Goal: Task Accomplishment & Management: Manage account settings

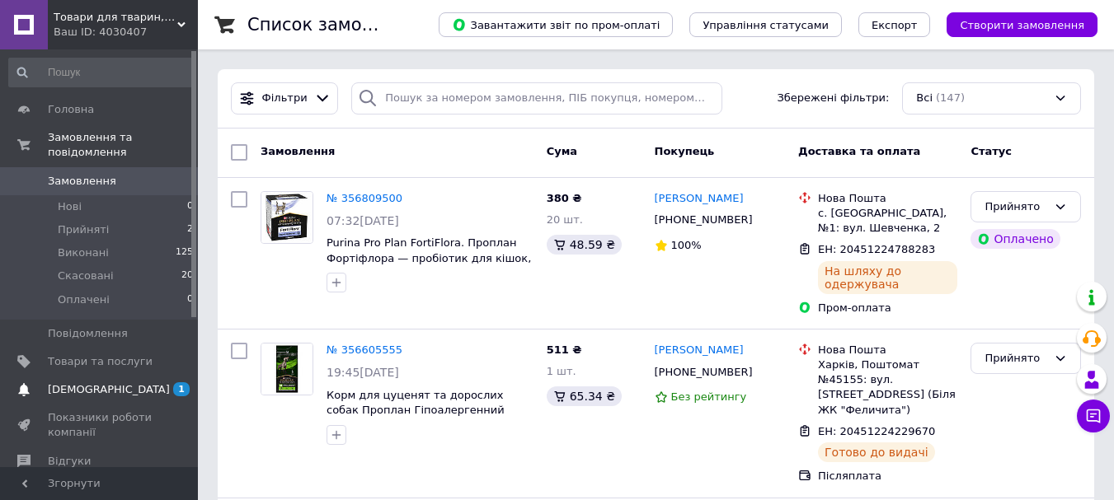
click at [96, 383] on span "[DEMOGRAPHIC_DATA]" at bounding box center [109, 390] width 122 height 15
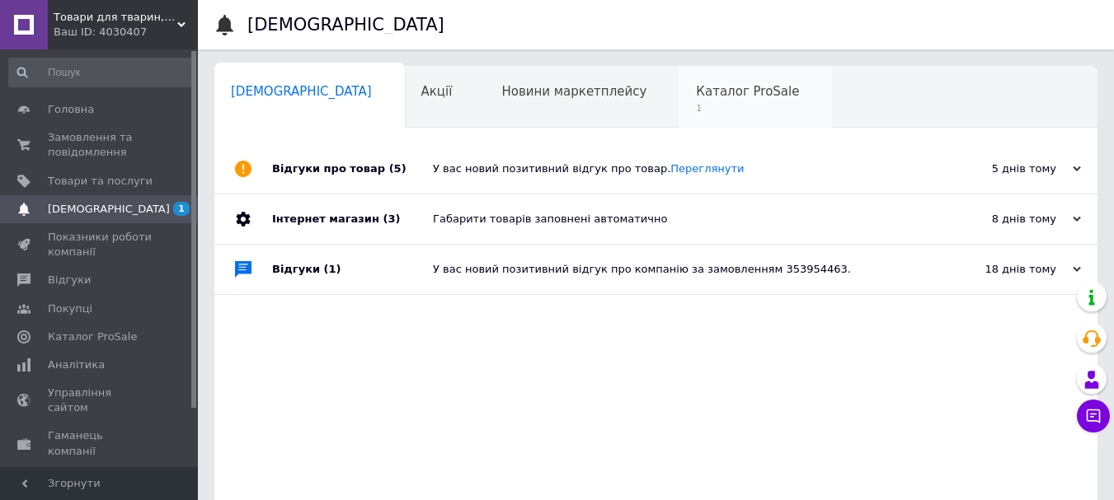
click at [696, 107] on span "1" at bounding box center [747, 108] width 103 height 12
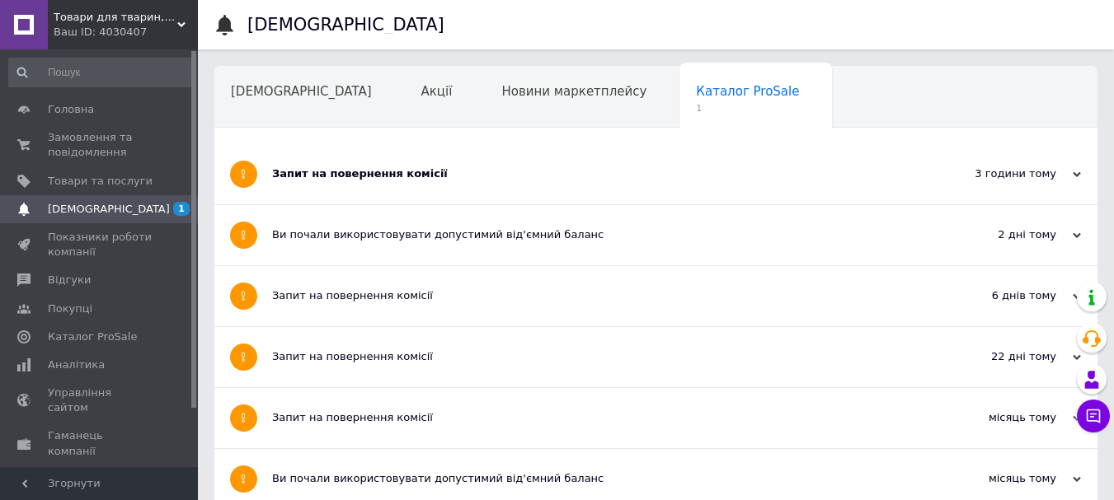
click at [485, 180] on div "Запит на повернення комісії" at bounding box center [594, 174] width 644 height 15
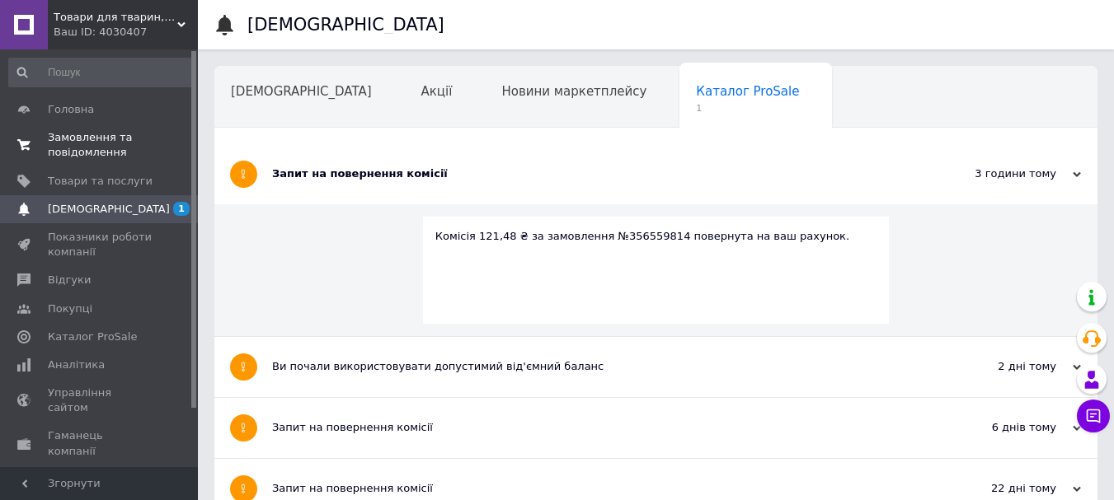
click at [106, 142] on span "Замовлення та повідомлення" at bounding box center [100, 145] width 105 height 30
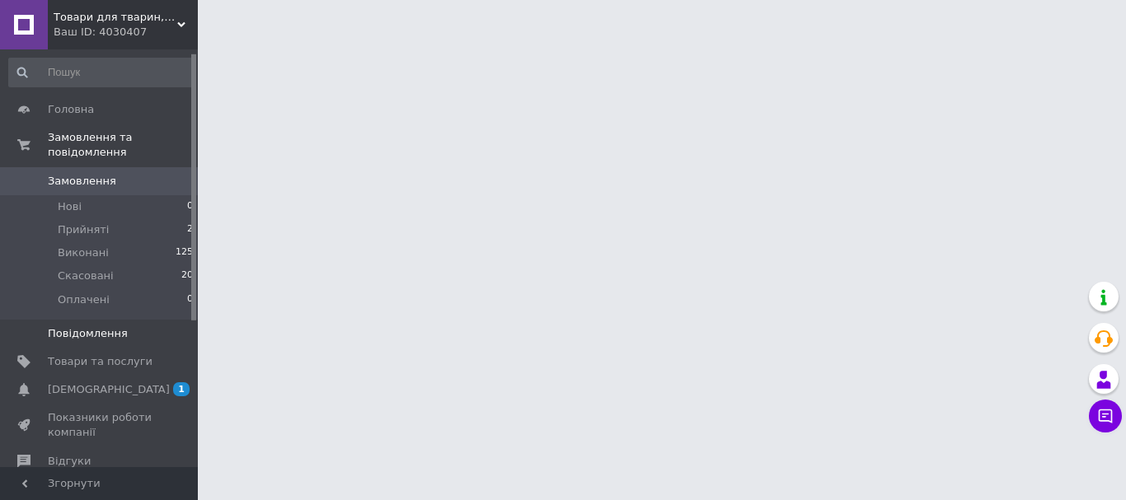
scroll to position [232, 0]
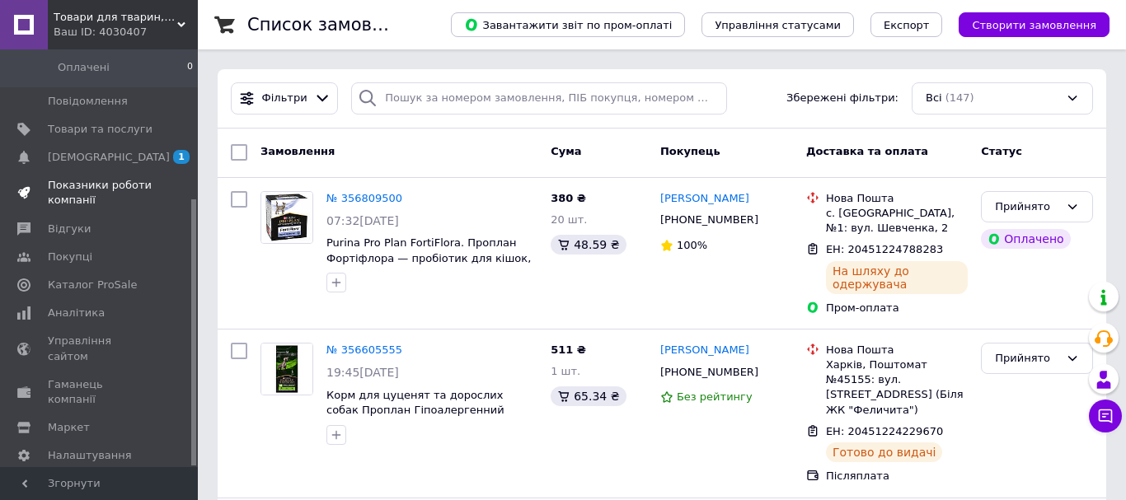
click at [75, 178] on span "Показники роботи компанії" at bounding box center [100, 193] width 105 height 30
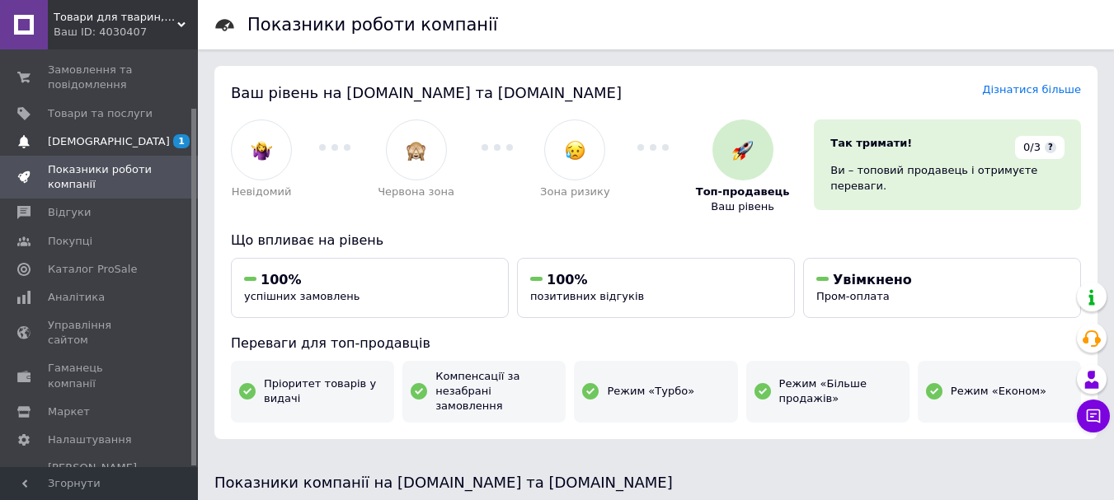
click at [122, 138] on span "[DEMOGRAPHIC_DATA]" at bounding box center [100, 141] width 105 height 15
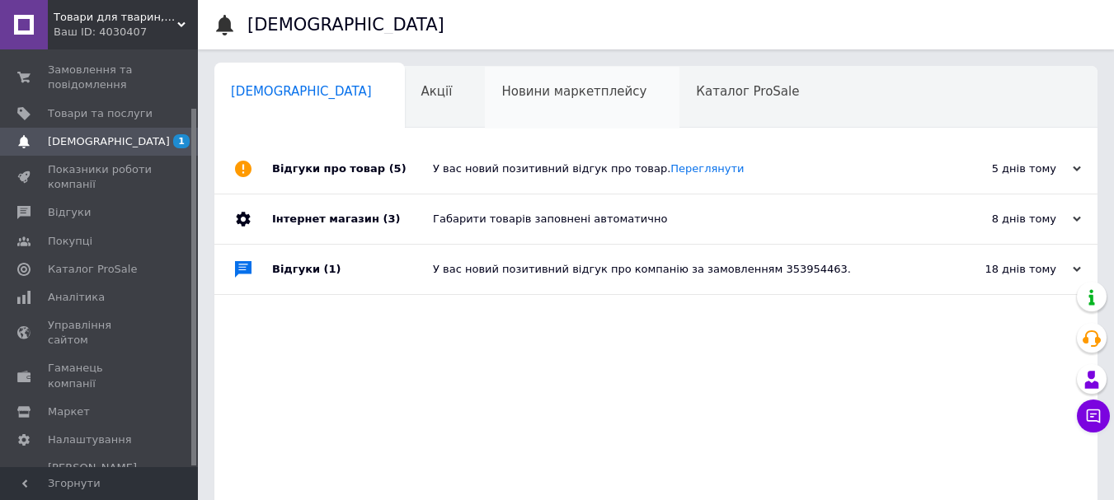
click at [501, 91] on span "Новини маркетплейсу" at bounding box center [573, 91] width 145 height 15
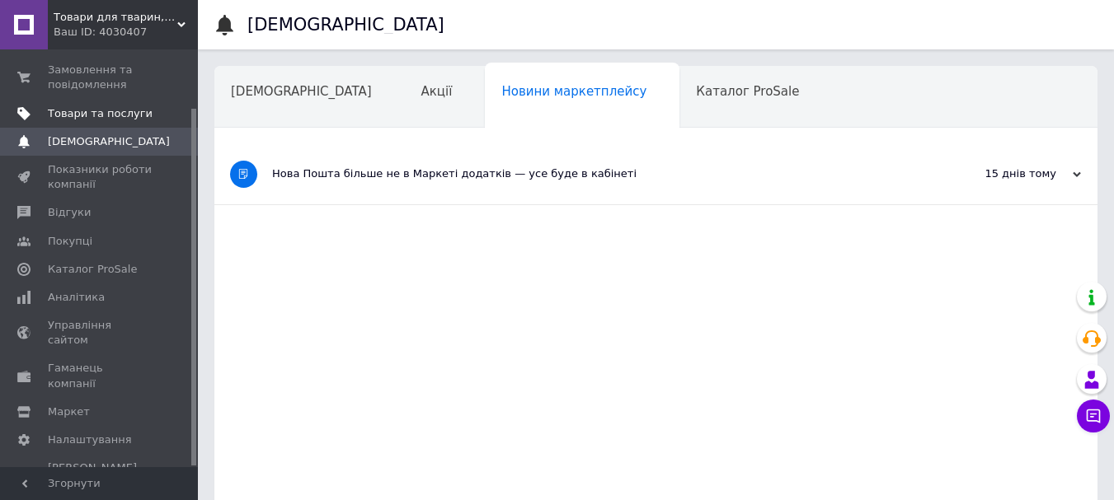
click at [99, 115] on span "Товари та послуги" at bounding box center [100, 113] width 105 height 15
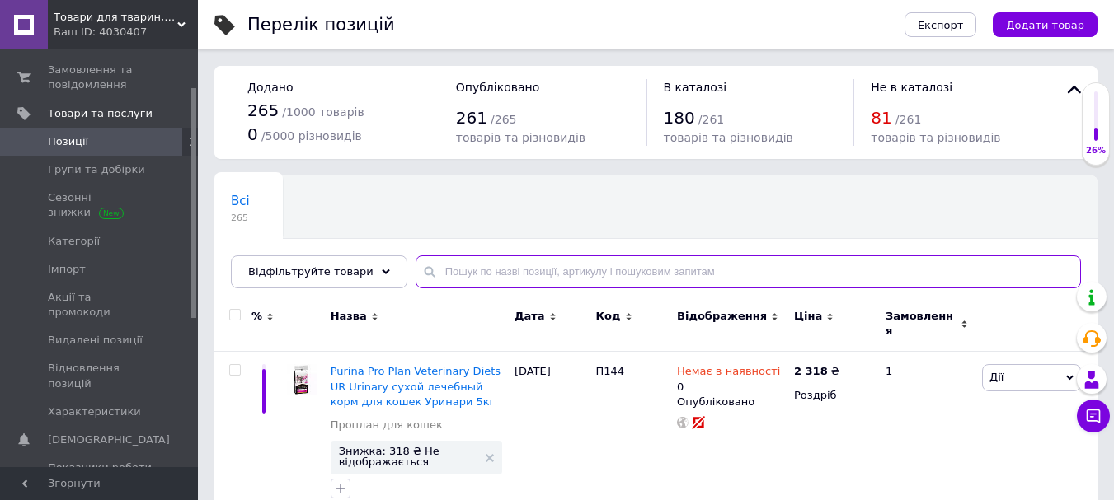
click at [492, 280] on input "text" at bounding box center [747, 272] width 665 height 33
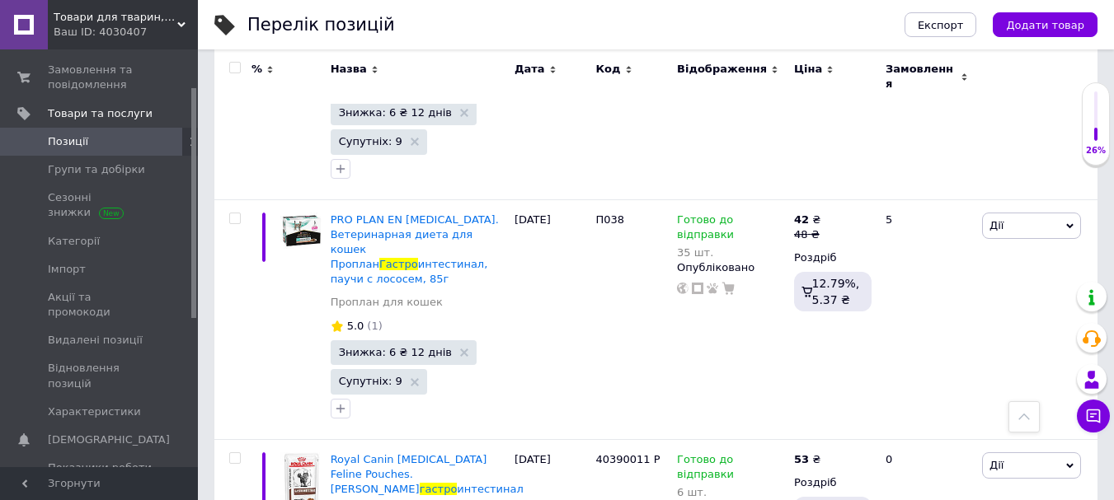
scroll to position [2061, 0]
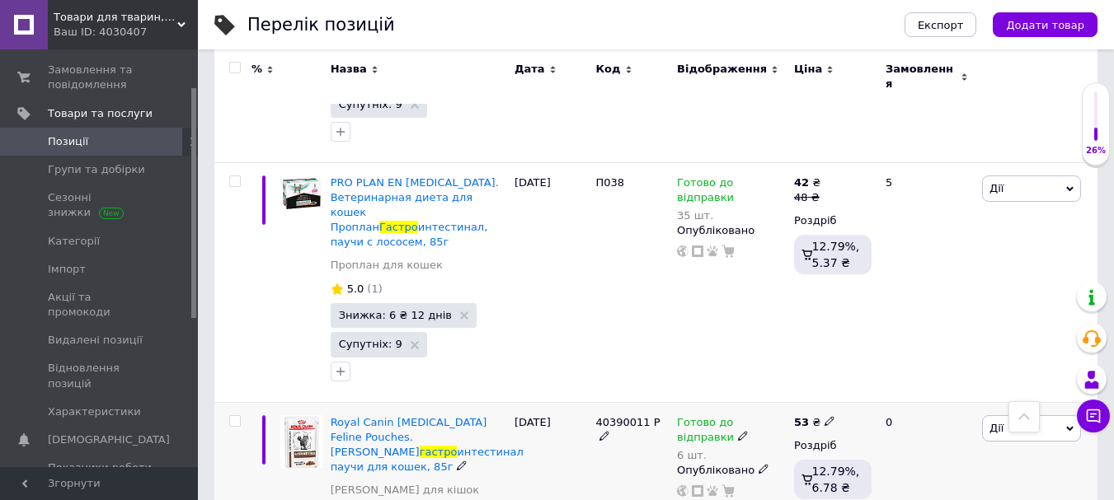
type input "гастро"
click at [717, 449] on div "6 шт." at bounding box center [731, 455] width 109 height 12
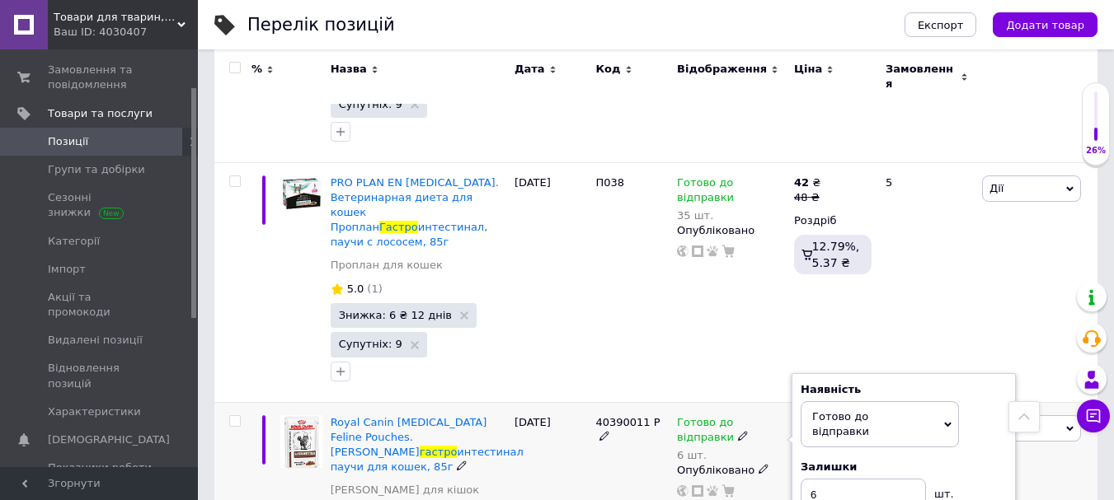
click at [968, 460] on div "Залишки 6 шт." at bounding box center [903, 486] width 206 height 52
drag, startPoint x: 835, startPoint y: 322, endPoint x: 754, endPoint y: 322, distance: 80.8
click at [754, 415] on div "Готово до відправки 6 шт. Наявність [PERSON_NAME] до відправки В наявності Нема…" at bounding box center [731, 456] width 109 height 83
type input "3"
click at [559, 402] on div "[DATE]" at bounding box center [551, 474] width 82 height 145
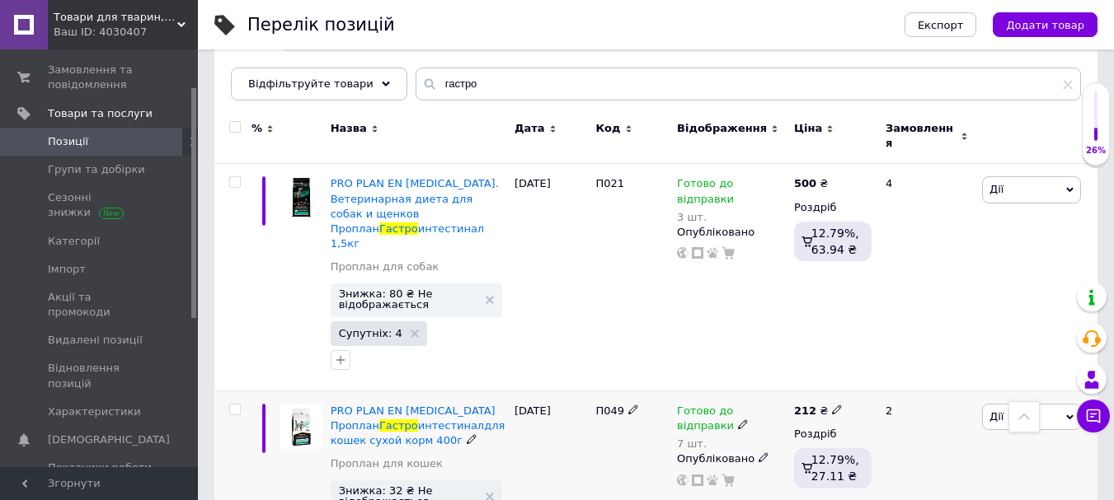
scroll to position [0, 0]
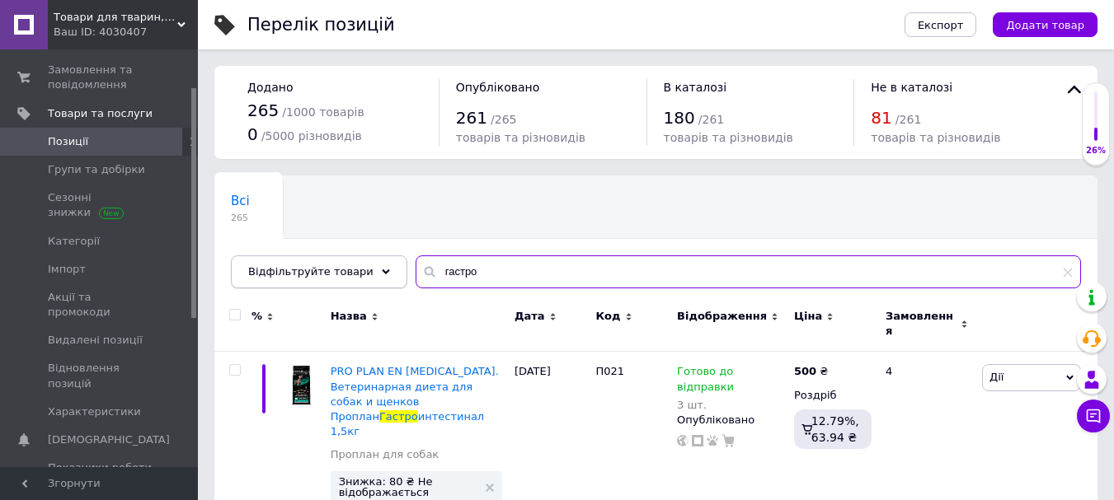
drag, startPoint x: 486, startPoint y: 276, endPoint x: 373, endPoint y: 268, distance: 113.2
click at [373, 268] on div "Відфільтруйте товари гастро" at bounding box center [656, 272] width 850 height 33
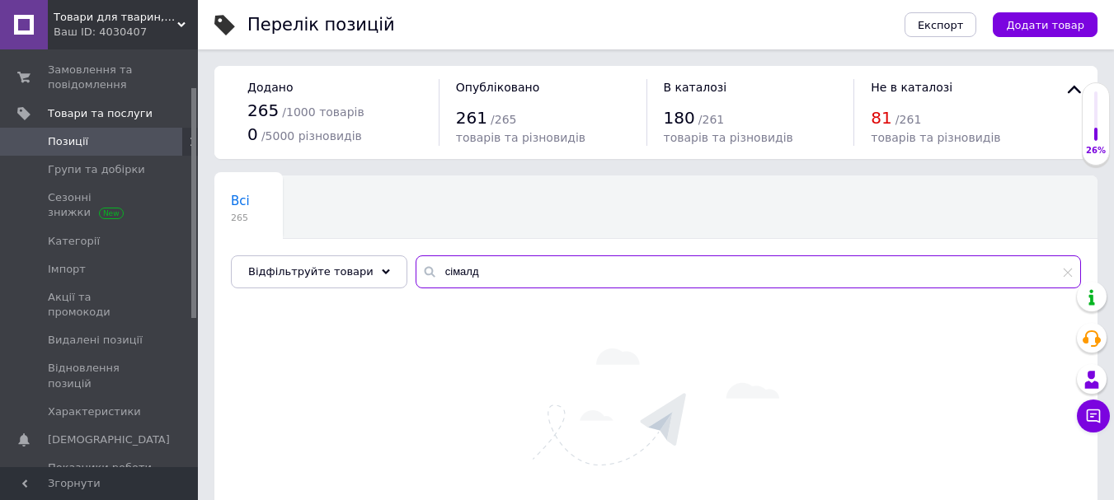
click at [435, 276] on input "сімалд" at bounding box center [747, 272] width 665 height 33
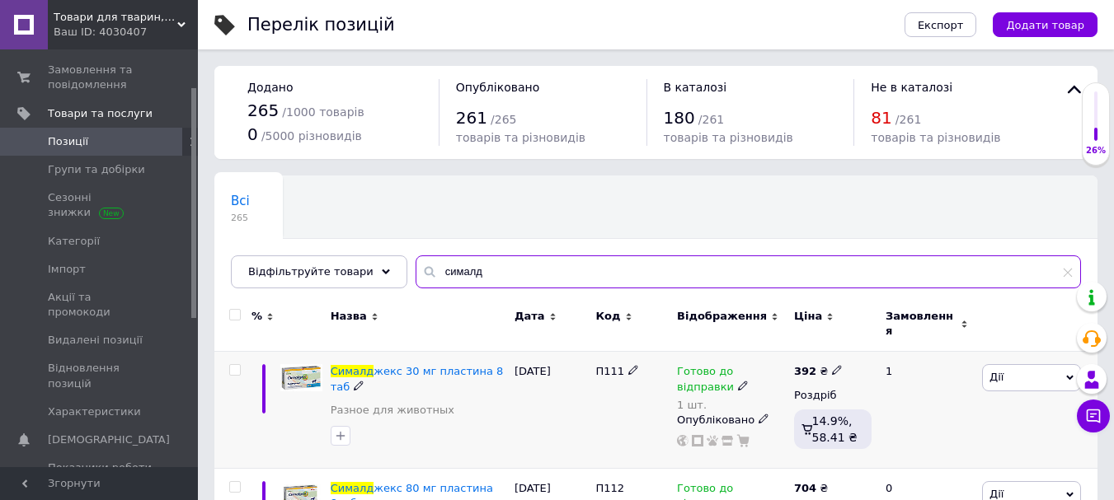
type input "сималд"
click at [704, 368] on span "Готово до відправки" at bounding box center [705, 381] width 57 height 32
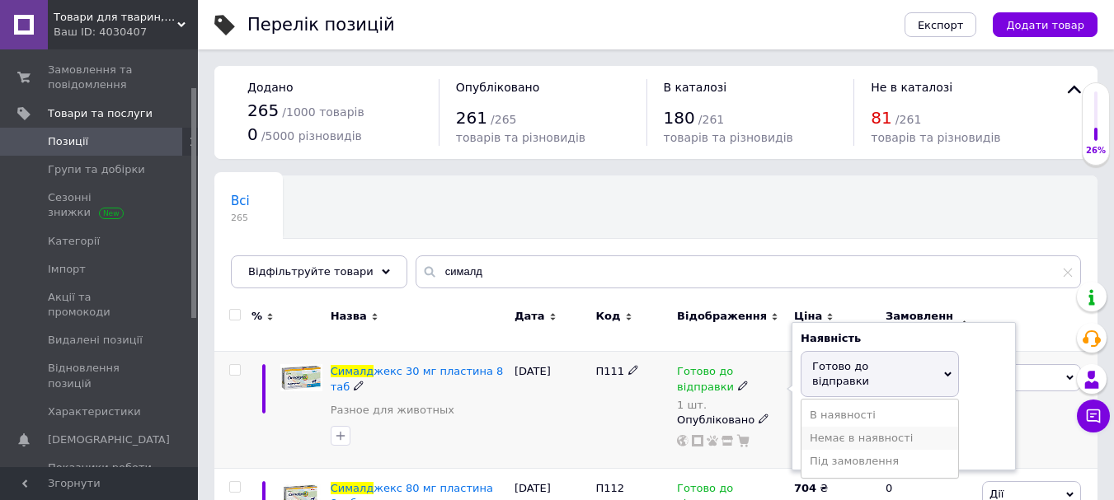
click at [863, 427] on li "Немає в наявності" at bounding box center [879, 438] width 157 height 23
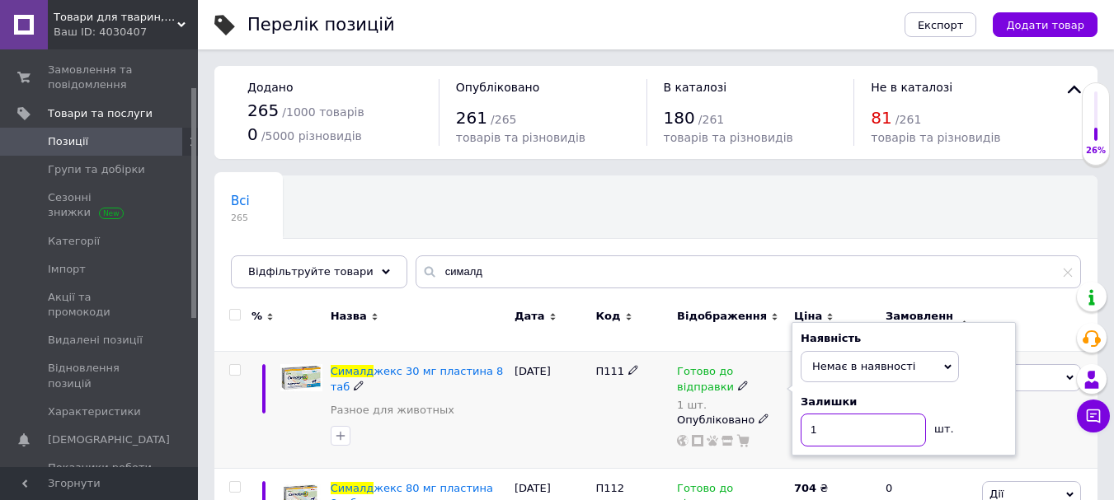
drag, startPoint x: 838, startPoint y: 411, endPoint x: 719, endPoint y: 411, distance: 119.5
click at [719, 411] on div "Готово до відправки 1 шт. Наявність Немає в наявності В наявності Під замовленн…" at bounding box center [731, 405] width 109 height 83
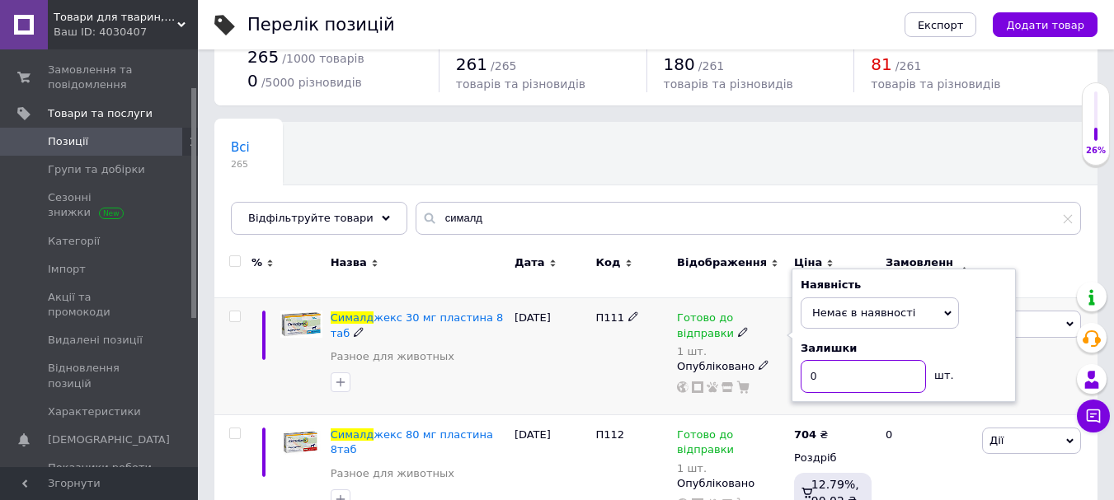
scroll to position [82, 0]
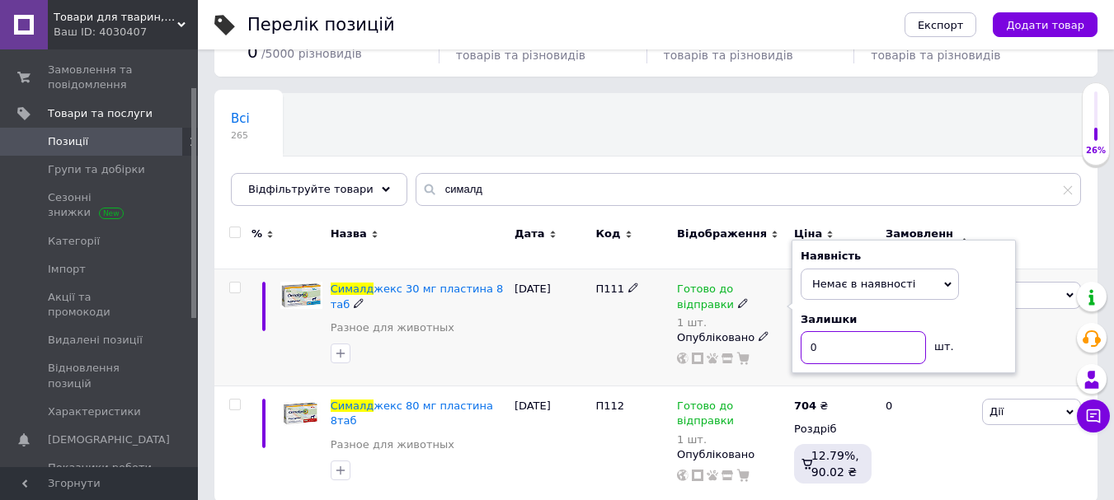
type input "0"
click at [575, 330] on div "[DATE]" at bounding box center [551, 328] width 82 height 117
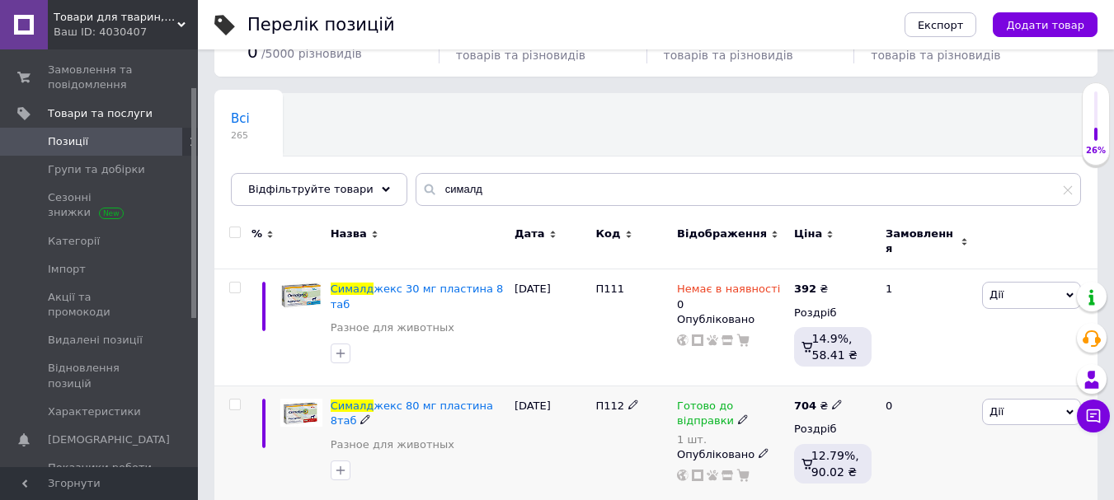
click at [692, 409] on div "Готово до відправки" at bounding box center [731, 414] width 109 height 30
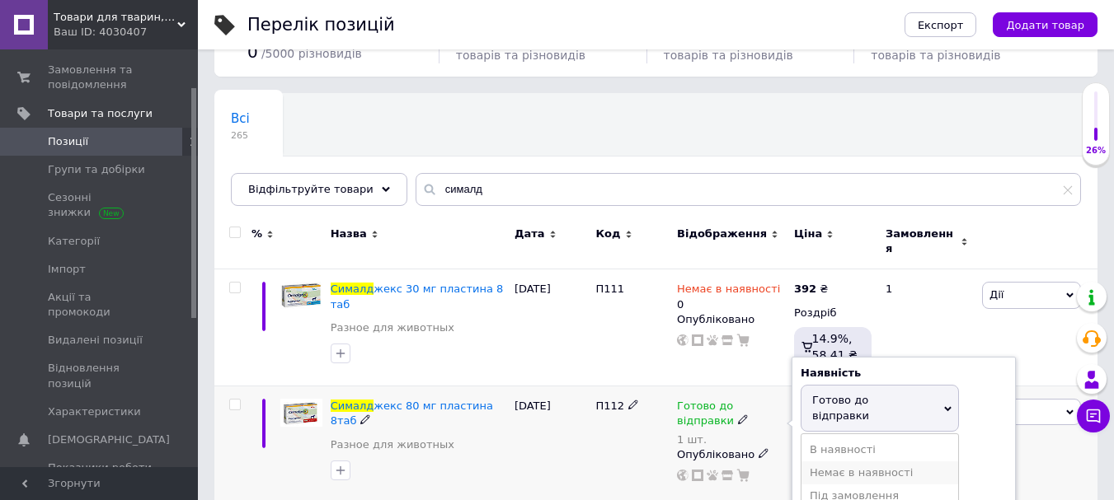
click at [844, 462] on li "Немає в наявності" at bounding box center [879, 473] width 157 height 23
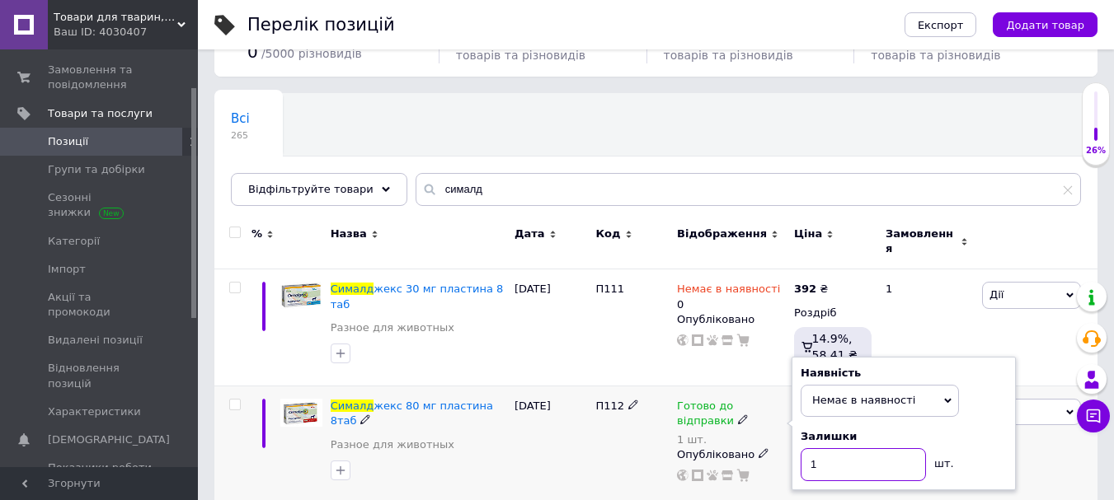
drag, startPoint x: 828, startPoint y: 446, endPoint x: 781, endPoint y: 454, distance: 47.7
click at [781, 454] on div "Готово до відправки 1 шт. Наявність Немає в наявності В наявності Під замовленн…" at bounding box center [731, 440] width 109 height 83
type input "0"
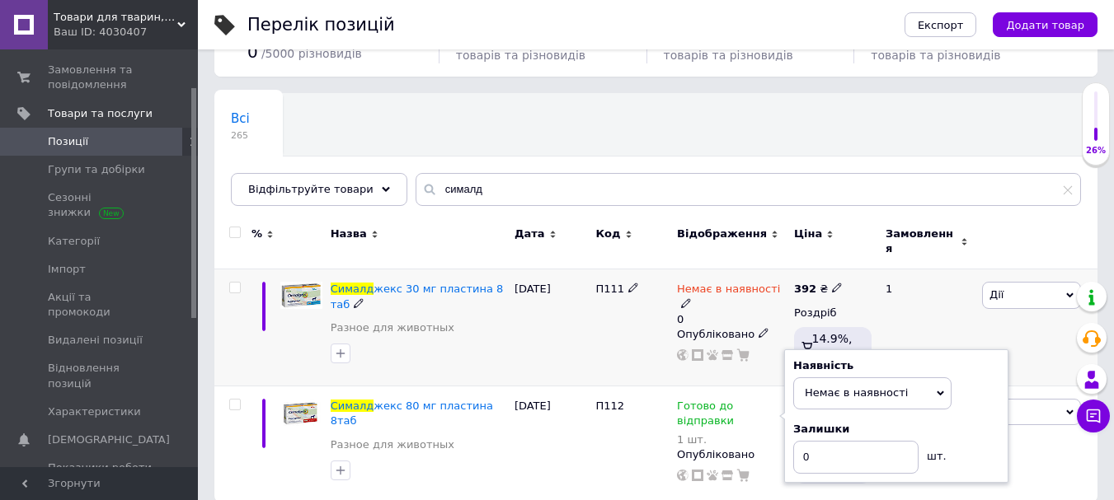
click at [593, 359] on div "П111" at bounding box center [632, 328] width 82 height 117
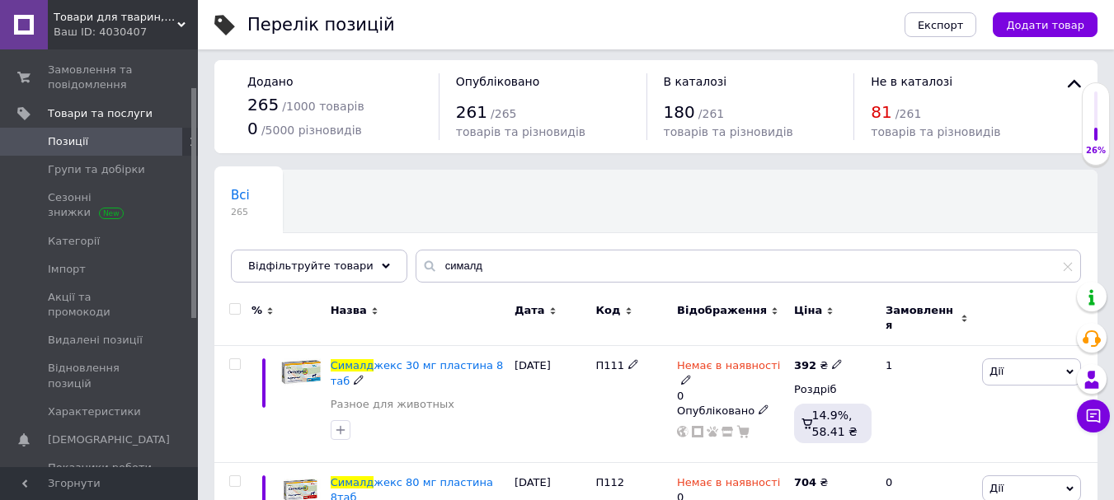
scroll to position [0, 0]
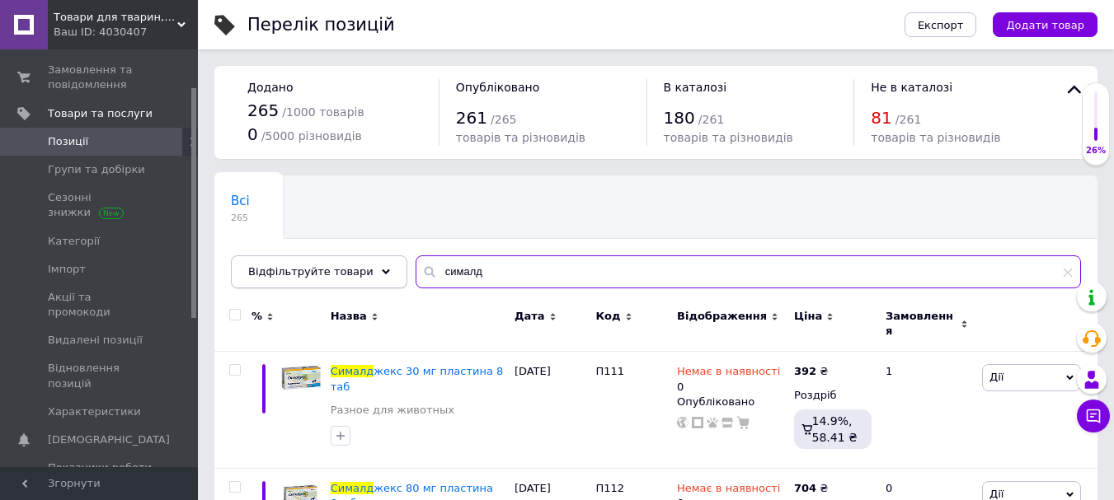
drag, startPoint x: 487, startPoint y: 272, endPoint x: 371, endPoint y: 270, distance: 116.3
click at [371, 270] on div "Відфільтруйте товари сималд" at bounding box center [656, 272] width 850 height 33
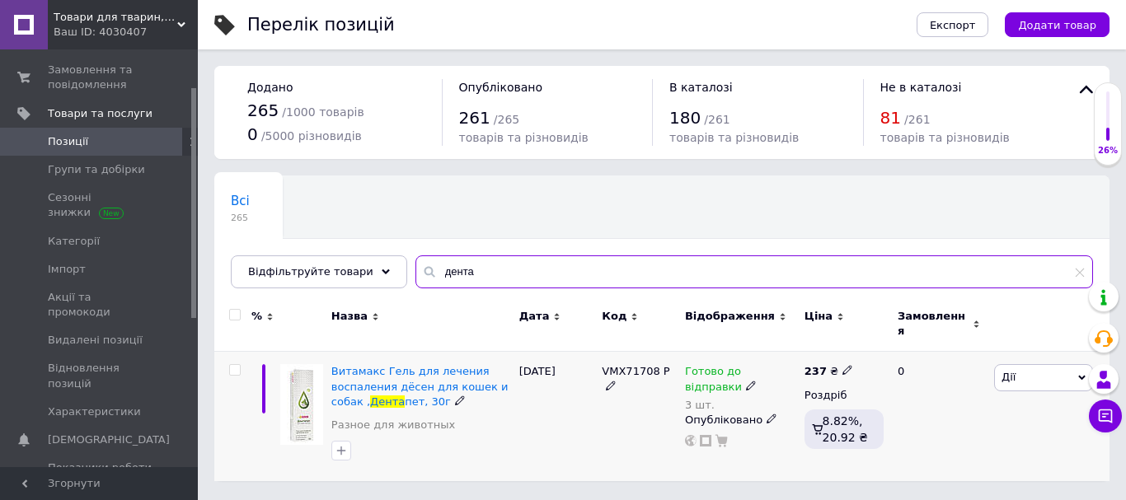
type input "дента"
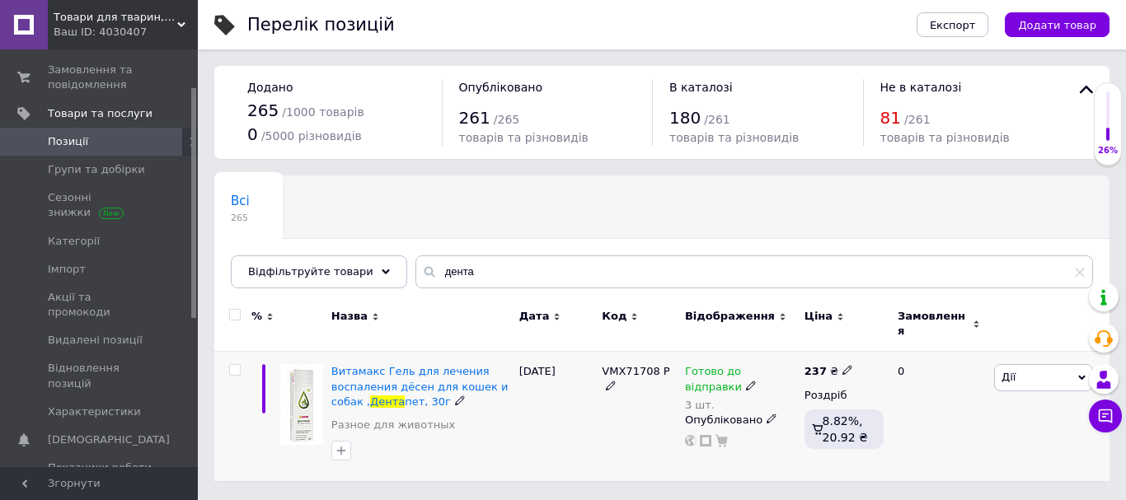
click at [702, 399] on div "3 шт." at bounding box center [740, 405] width 111 height 12
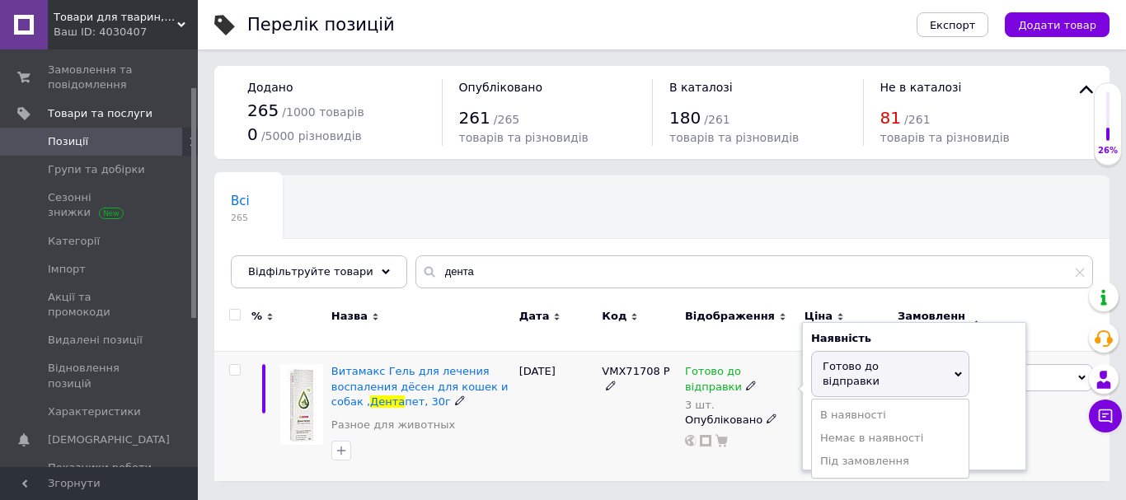
click at [986, 420] on div "Залишки 3 шт." at bounding box center [914, 436] width 206 height 52
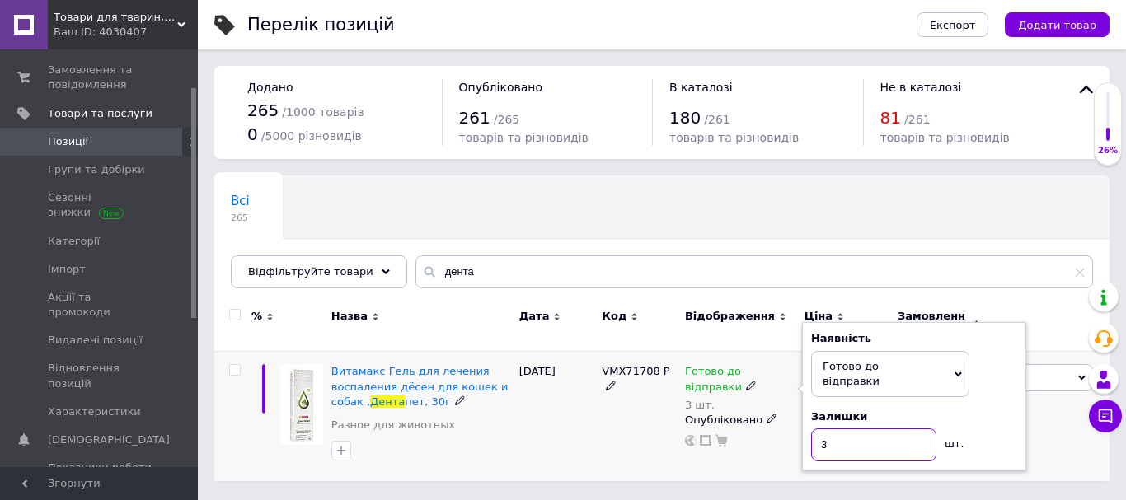
drag, startPoint x: 850, startPoint y: 421, endPoint x: 805, endPoint y: 423, distance: 44.5
click at [805, 423] on div "Наявність [PERSON_NAME] до відправки В наявності Немає в наявності Під замовлен…" at bounding box center [914, 396] width 224 height 148
type input "2"
click at [598, 421] on div "VMX71708 Р" at bounding box center [639, 416] width 83 height 129
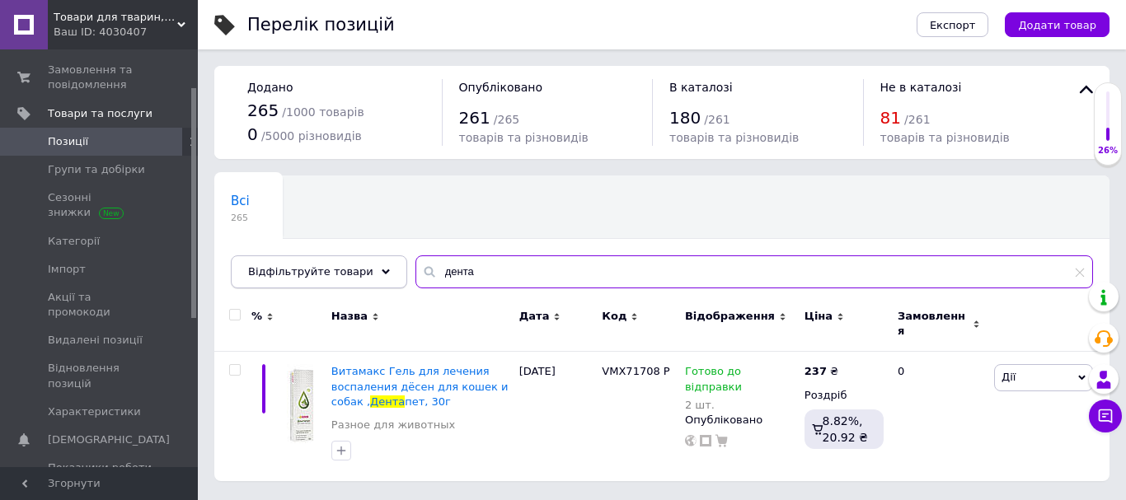
drag, startPoint x: 476, startPoint y: 276, endPoint x: 371, endPoint y: 276, distance: 105.5
click at [371, 276] on div "Відфільтруйте товари дента" at bounding box center [662, 272] width 862 height 33
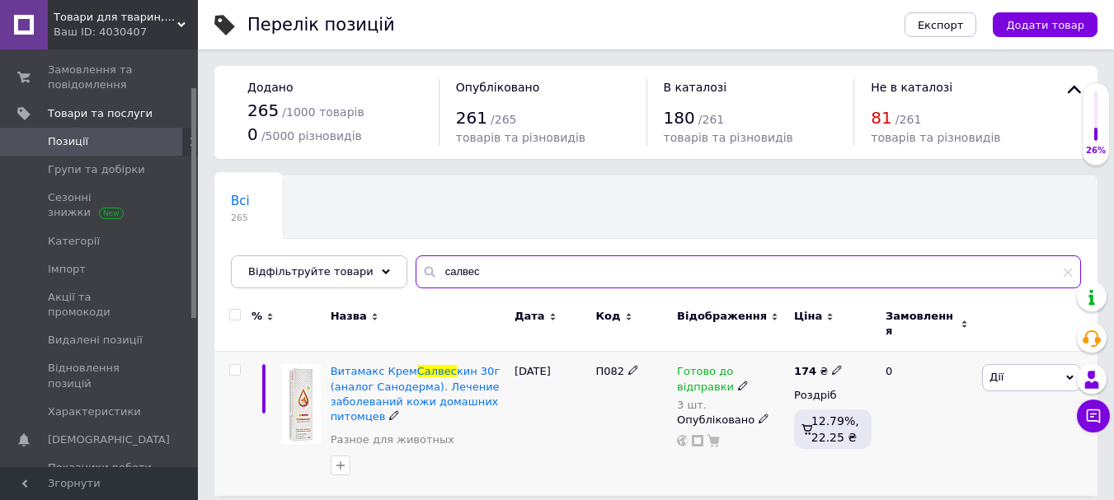
type input "салвес"
click at [690, 399] on div "3 шт." at bounding box center [731, 405] width 109 height 12
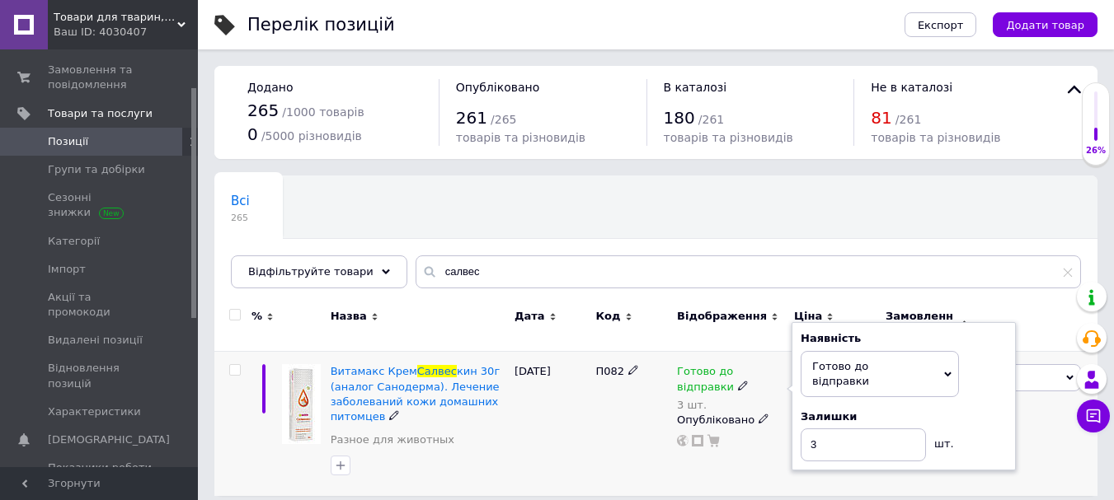
drag, startPoint x: 1002, startPoint y: 396, endPoint x: 937, endPoint y: 401, distance: 64.5
click at [1002, 410] on div "Залишки" at bounding box center [903, 417] width 206 height 15
click at [795, 422] on div "Наявність [PERSON_NAME] до відправки В наявності Немає в наявності Під замовлен…" at bounding box center [903, 396] width 224 height 148
type input "1"
click at [598, 431] on div "П082" at bounding box center [632, 424] width 82 height 144
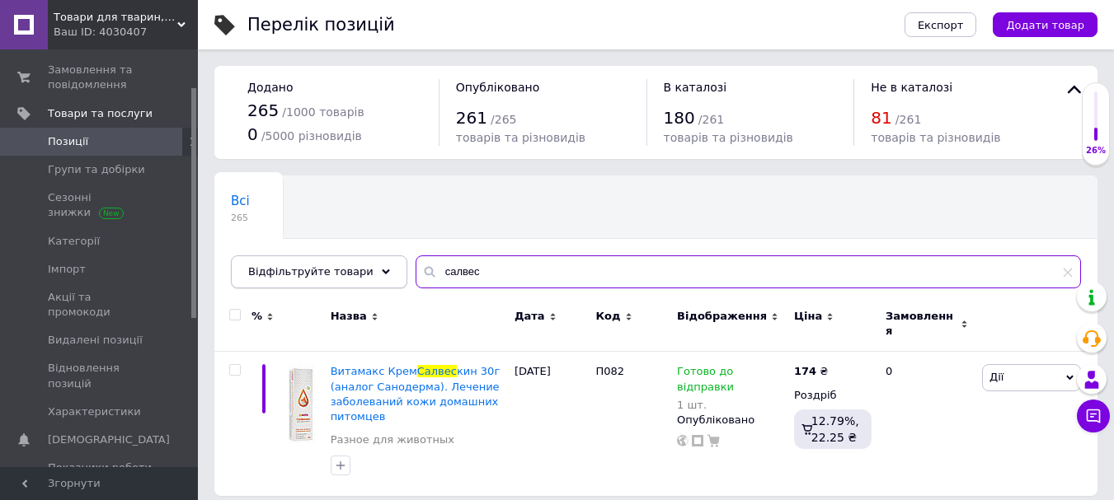
drag, startPoint x: 458, startPoint y: 272, endPoint x: 338, endPoint y: 282, distance: 120.8
click at [338, 282] on div "Відфільтруйте товари салвес" at bounding box center [656, 272] width 850 height 33
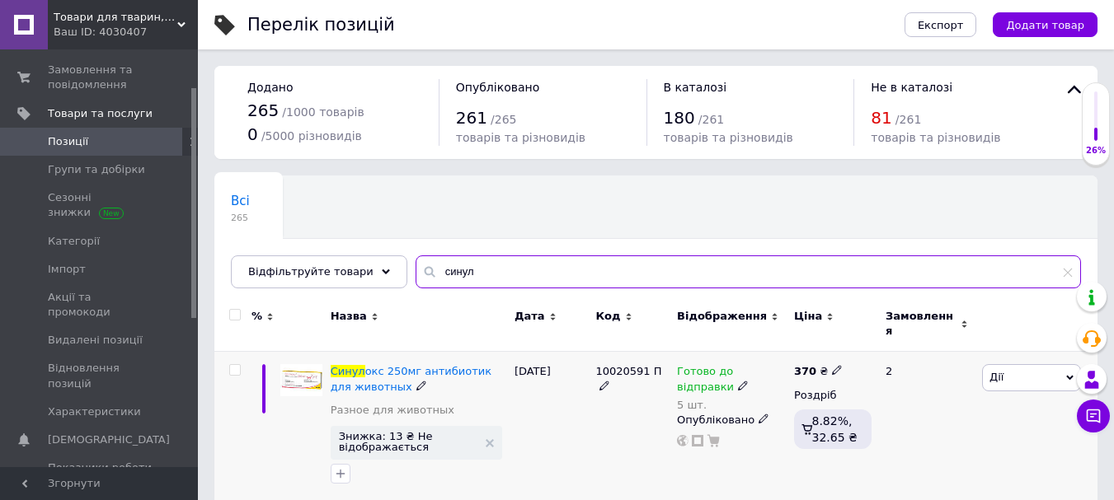
type input "синул"
click at [682, 399] on div "5 шт." at bounding box center [731, 405] width 109 height 12
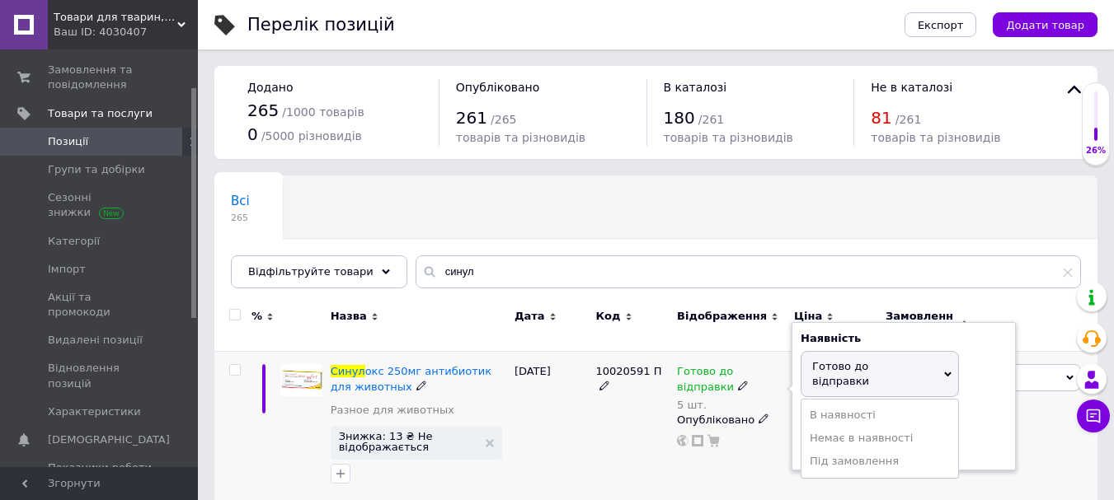
click at [974, 410] on div "Залишки 5 шт." at bounding box center [903, 436] width 206 height 52
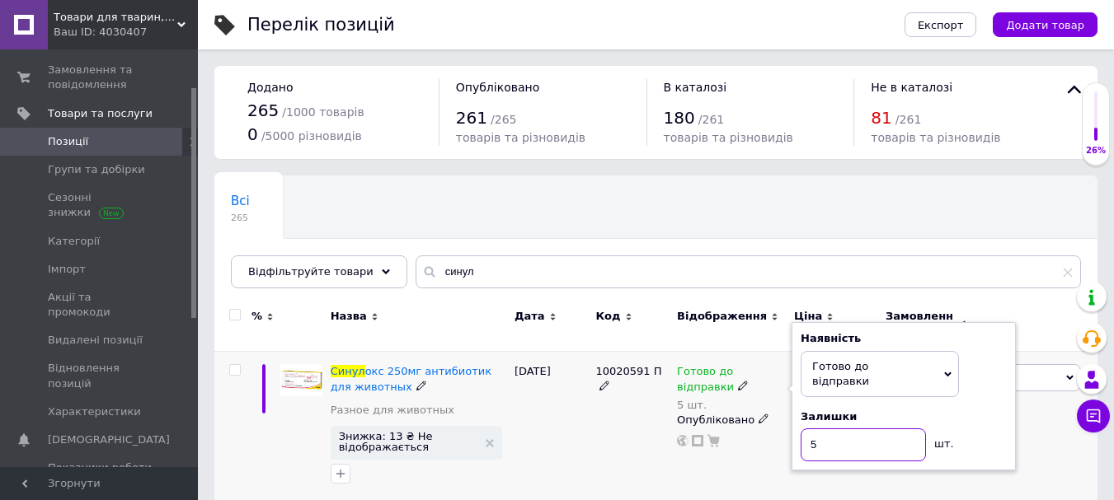
drag, startPoint x: 860, startPoint y: 420, endPoint x: 735, endPoint y: 439, distance: 126.6
click at [735, 439] on div "Готово до відправки 5 шт. Наявність [PERSON_NAME] до відправки В наявності Нема…" at bounding box center [731, 405] width 109 height 83
type input "3"
click at [596, 422] on div "10020591 П" at bounding box center [632, 428] width 82 height 153
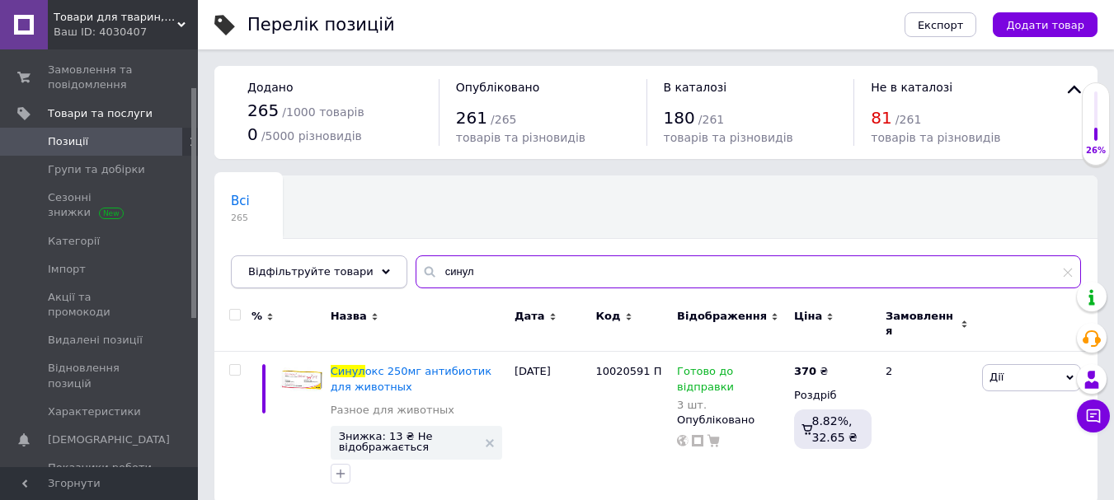
drag, startPoint x: 513, startPoint y: 281, endPoint x: 368, endPoint y: 281, distance: 144.3
click at [368, 281] on div "Відфільтруйте товари синул" at bounding box center [656, 272] width 850 height 33
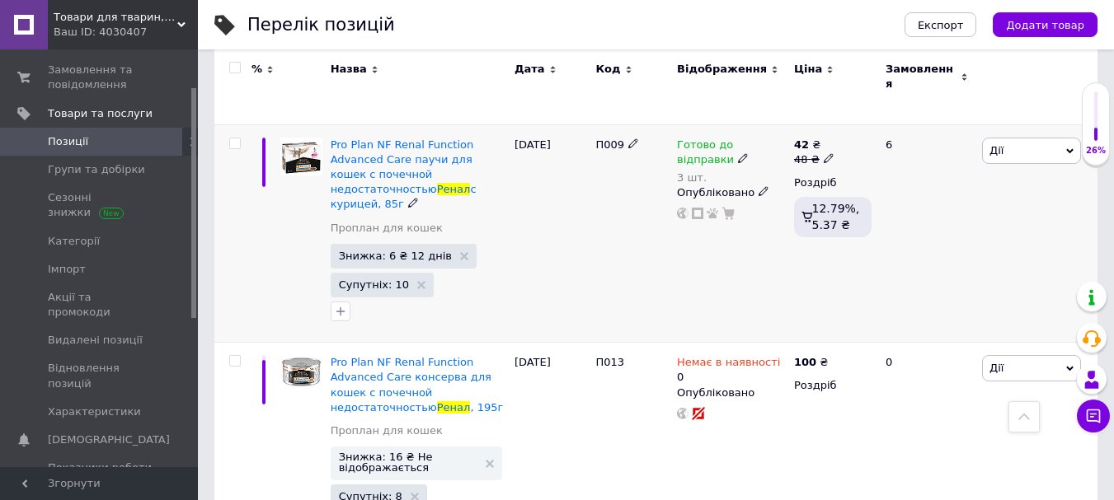
scroll to position [1896, 0]
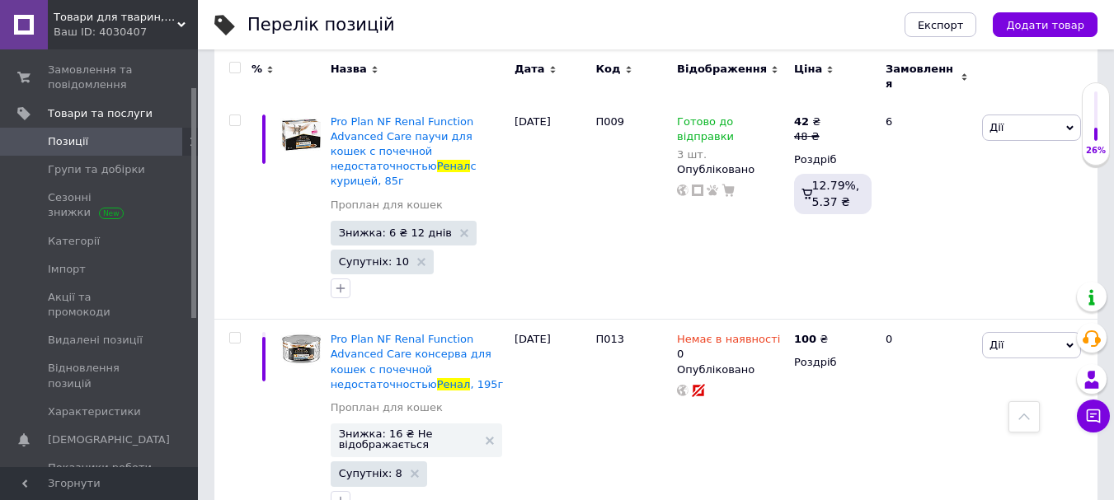
type input "ренал"
